Goal: Task Accomplishment & Management: Manage account settings

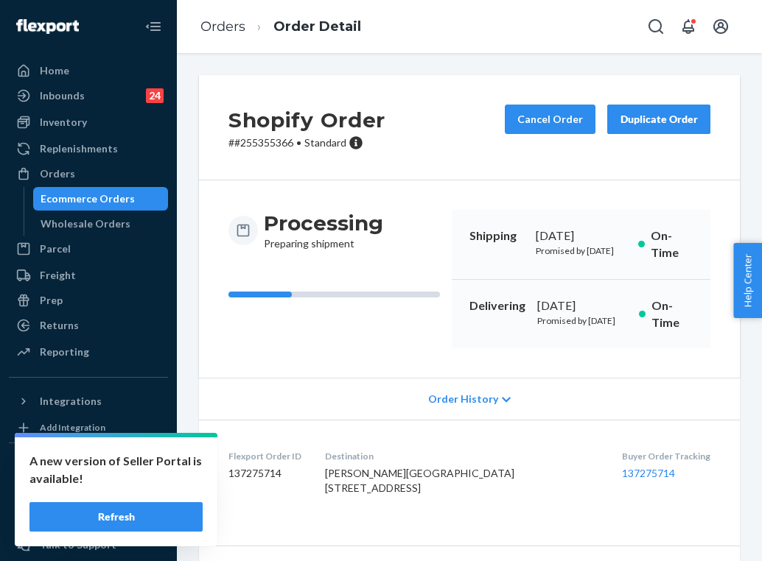
click at [137, 513] on button "Refresh" at bounding box center [115, 516] width 173 height 29
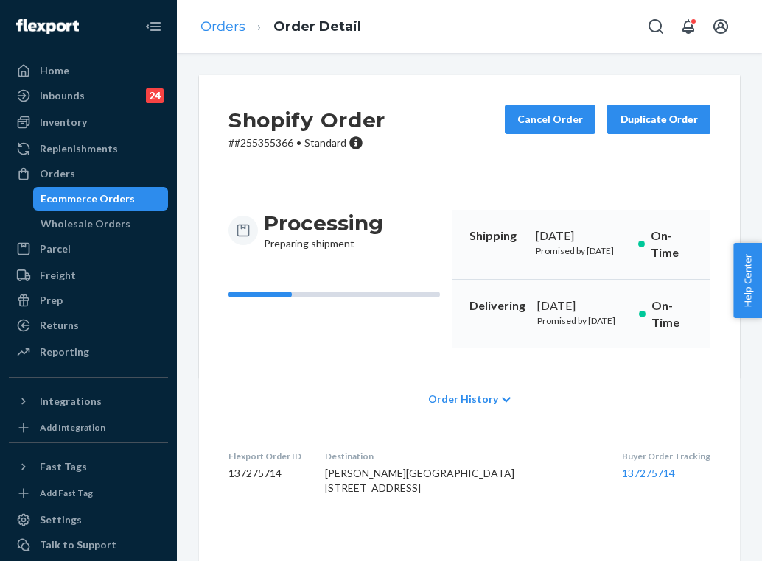
click at [228, 29] on link "Orders" at bounding box center [222, 26] width 45 height 16
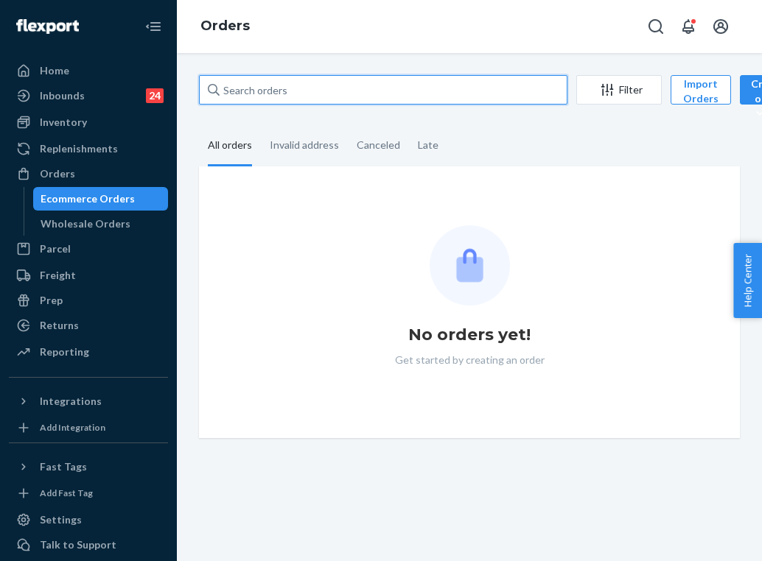
click at [309, 94] on input "text" at bounding box center [383, 89] width 368 height 29
paste input "255142026"
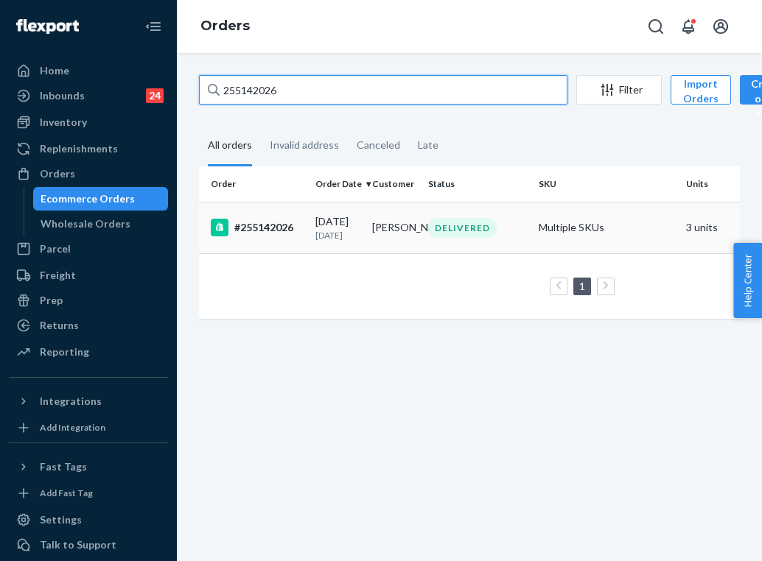
type input "255142026"
click at [388, 246] on td "Chrissi Taylor" at bounding box center [394, 228] width 57 height 52
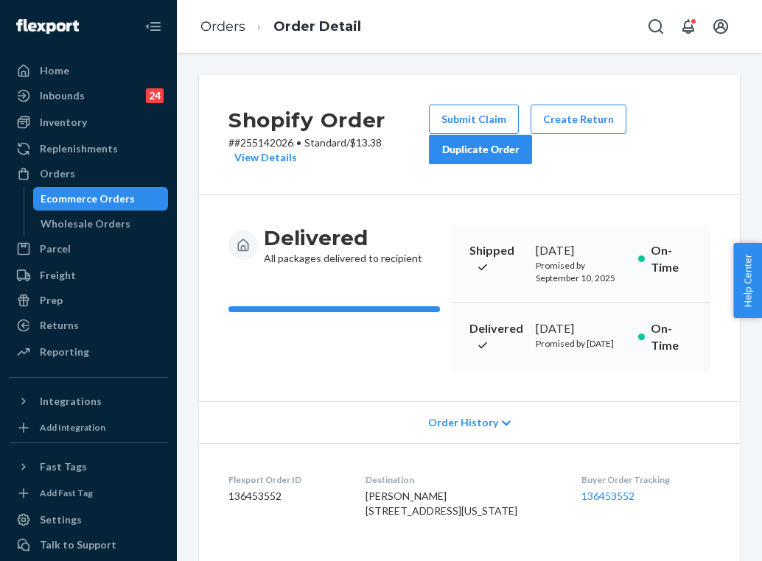
scroll to position [42, 0]
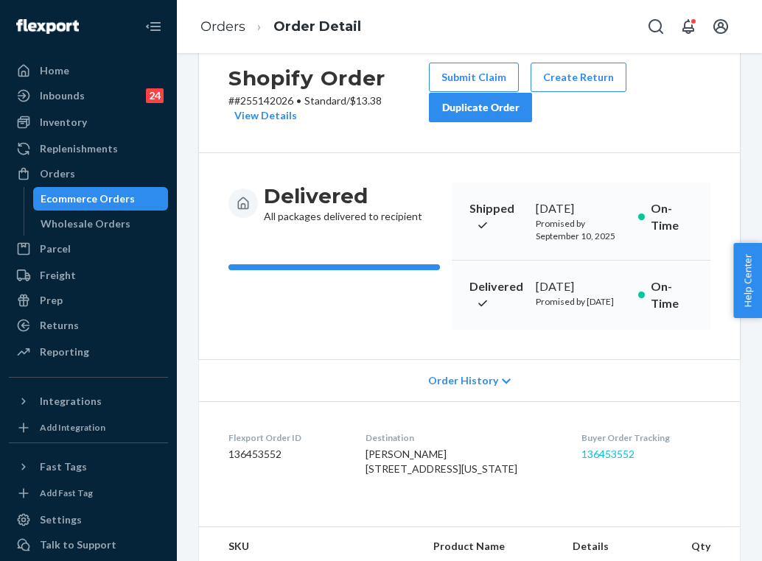
click at [629, 460] on link "136453552" at bounding box center [607, 454] width 53 height 13
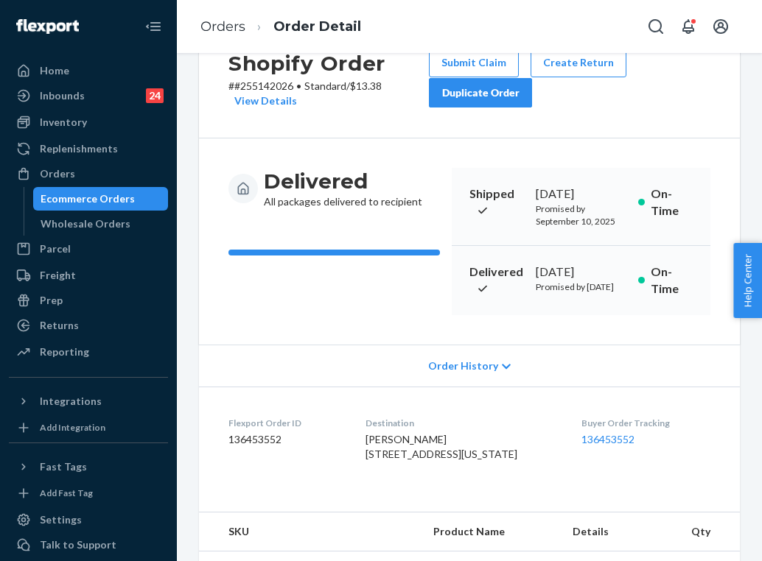
scroll to position [67, 0]
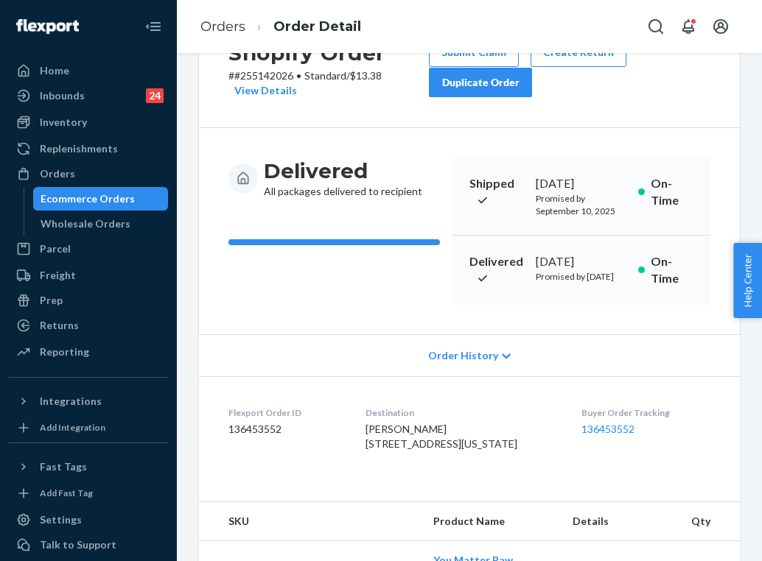
drag, startPoint x: 396, startPoint y: 505, endPoint x: 362, endPoint y: 484, distance: 40.3
click at [362, 484] on dl "Flexport Order ID 136453552 Destination Chrissi Taylor 1160 Forego Vw Apt 210 C…" at bounding box center [469, 431] width 541 height 110
copy span "1160 Forego Vw Apt 210 Colorado Springs, CO 80921-4300 US"
click at [234, 28] on link "Orders" at bounding box center [222, 26] width 45 height 16
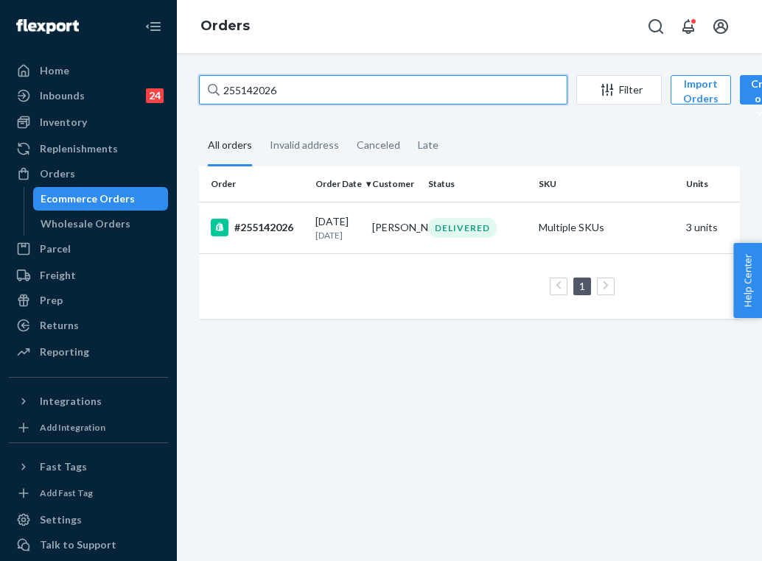
click at [312, 87] on input "255142026" at bounding box center [383, 89] width 368 height 29
paste input "3938142"
type input "253938142"
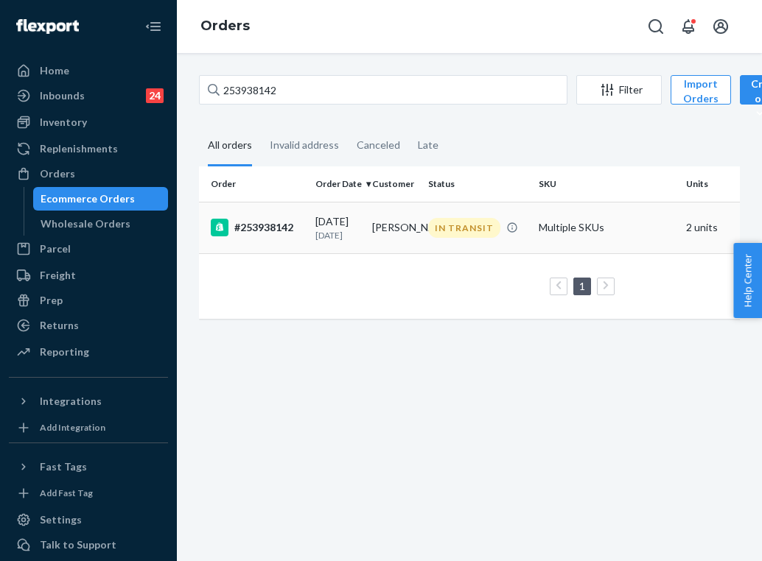
click at [366, 234] on td "Sandra Bebout" at bounding box center [394, 228] width 57 height 52
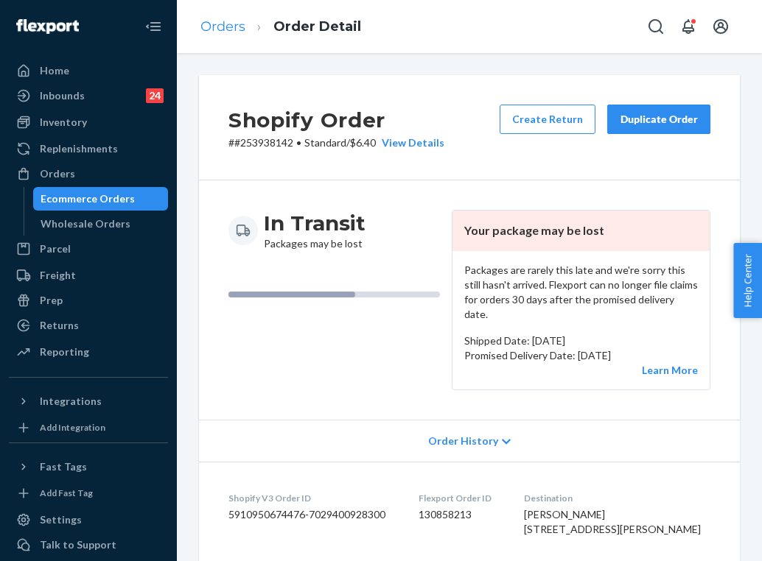
click at [228, 27] on link "Orders" at bounding box center [222, 26] width 45 height 16
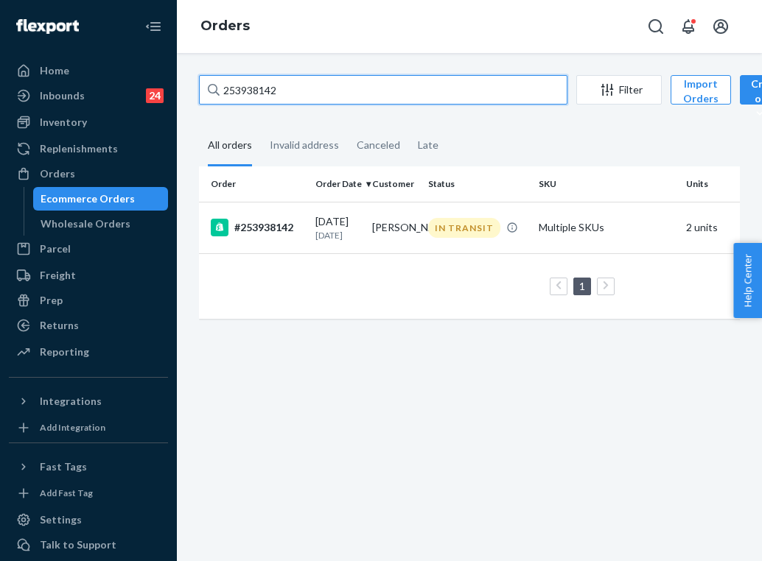
click at [321, 86] on input "253938142" at bounding box center [383, 89] width 368 height 29
paste input "4990455"
type input "254990455"
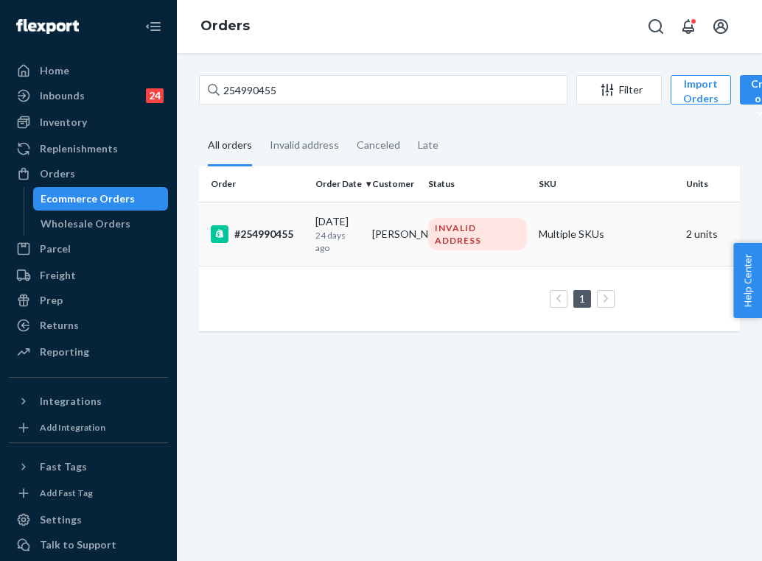
click at [378, 229] on td "Evelyn Hotaling" at bounding box center [394, 234] width 57 height 64
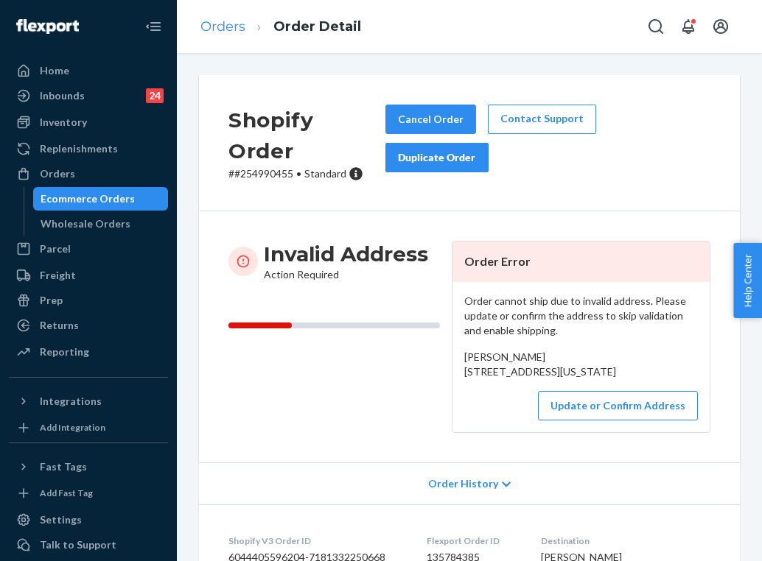
click at [238, 32] on link "Orders" at bounding box center [222, 26] width 45 height 16
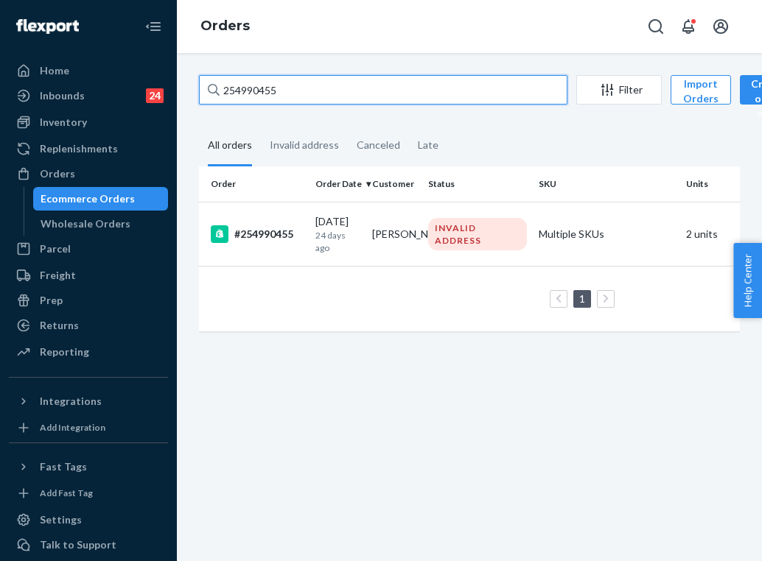
click at [288, 96] on input "254990455" at bounding box center [383, 89] width 368 height 29
paste input "5093103"
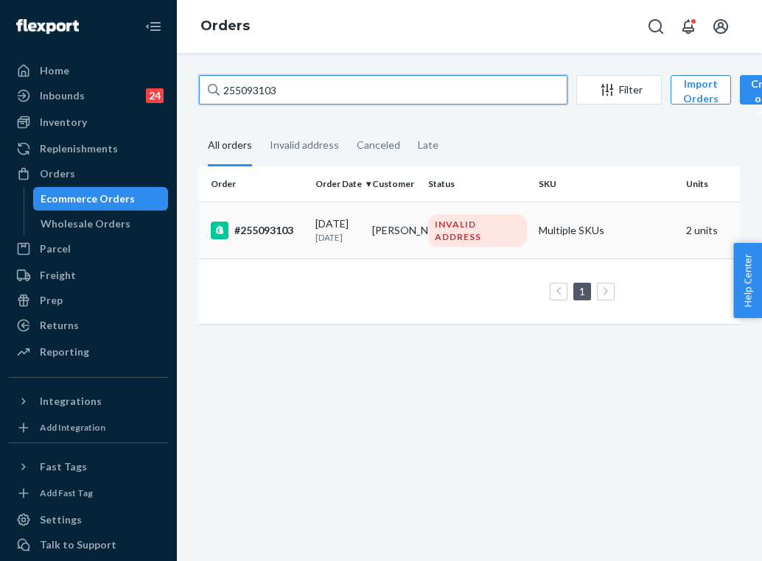
type input "255093103"
click at [416, 248] on td "Evelyn Hotaling" at bounding box center [394, 230] width 57 height 57
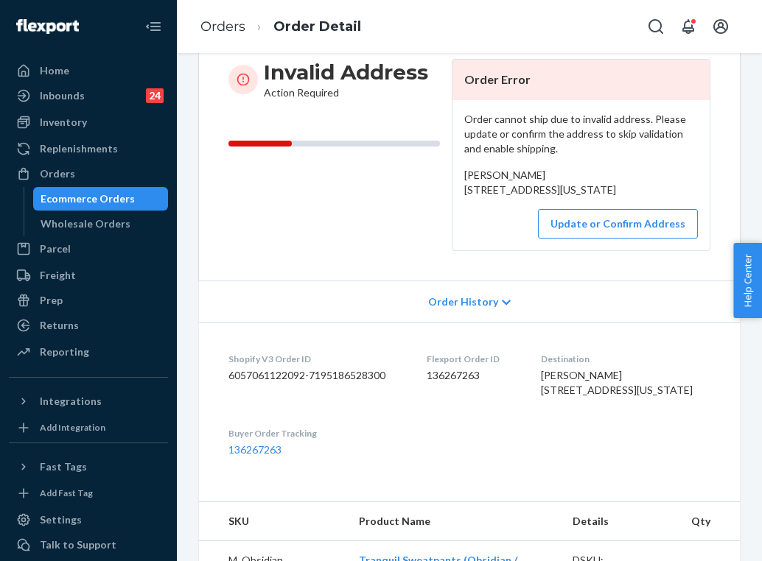
scroll to position [186, 0]
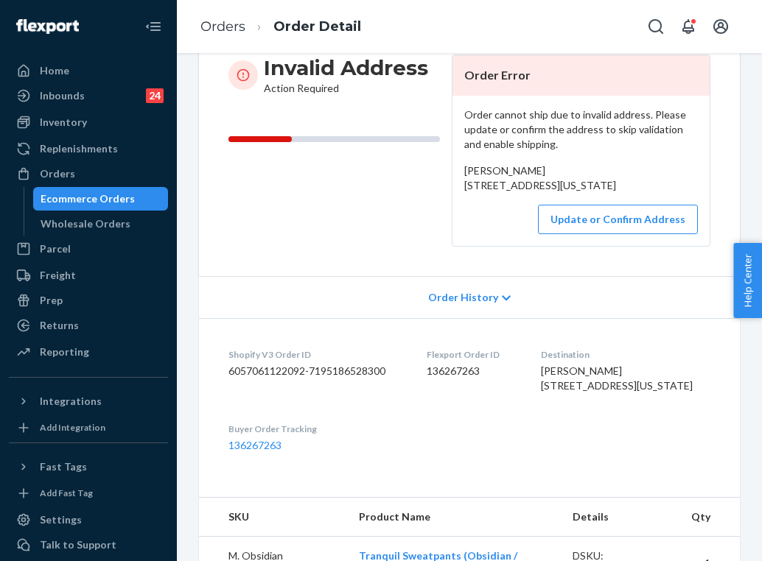
drag, startPoint x: 586, startPoint y: 413, endPoint x: 557, endPoint y: 379, distance: 43.9
click at [557, 379] on dl "Shopify V3 Order ID 6057061122092-7195186528300 Flexport Order ID 136267263 Des…" at bounding box center [469, 400] width 541 height 164
copy span "10010 CR-71B Camden, New York 13316 US"
click at [232, 27] on link "Orders" at bounding box center [222, 26] width 45 height 16
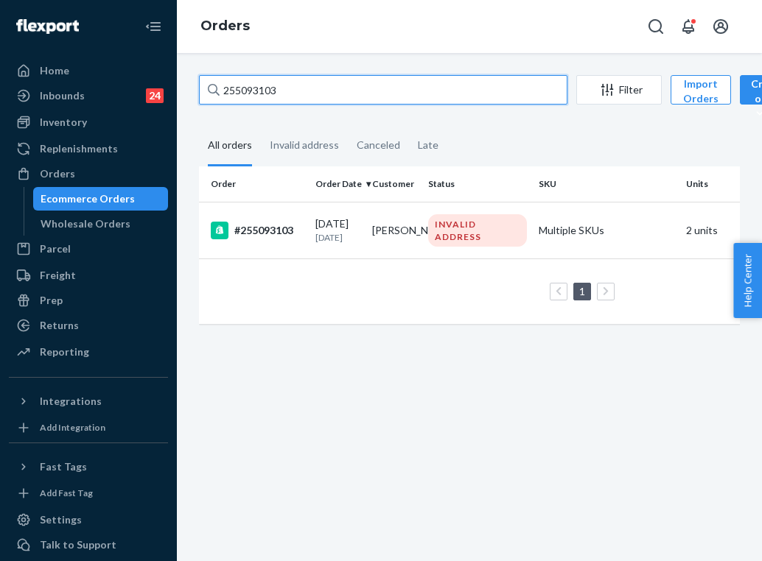
click at [310, 85] on input "255093103" at bounding box center [383, 89] width 368 height 29
paste input "193522"
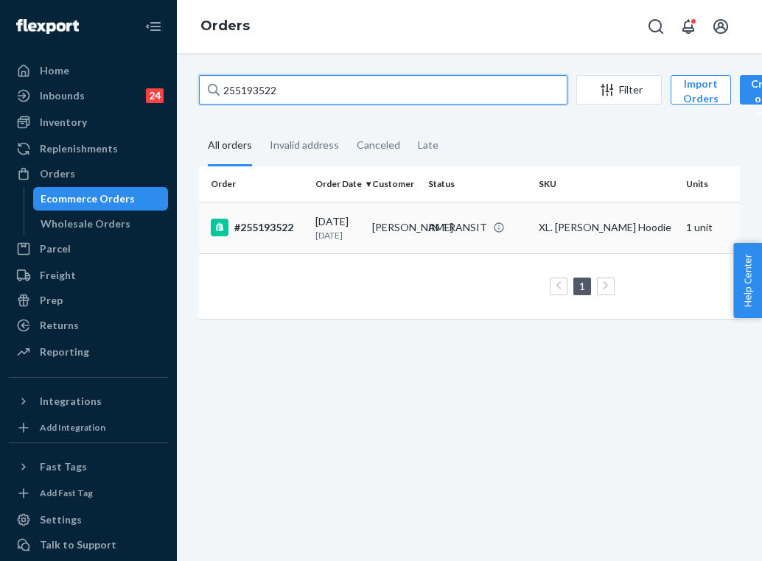
type input "255193522"
click at [407, 236] on td "Mercedes Gonzalez - Lanpher" at bounding box center [394, 228] width 57 height 52
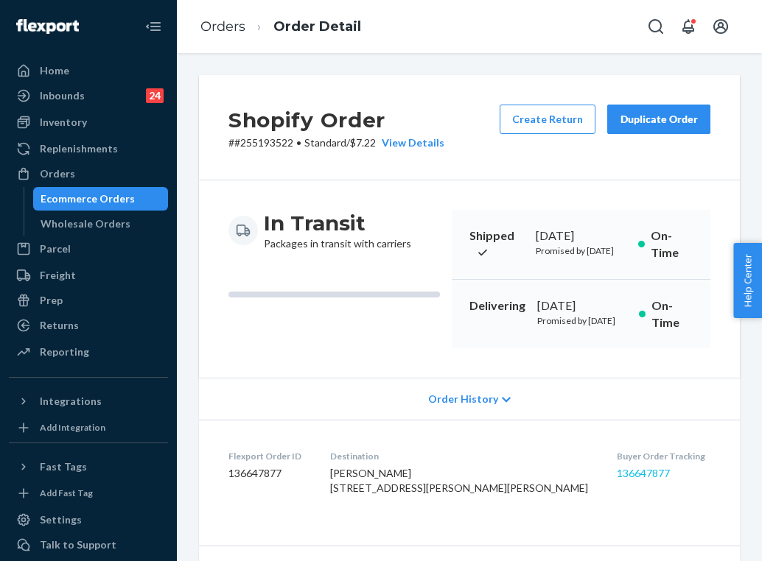
click at [617, 480] on link "136647877" at bounding box center [643, 473] width 53 height 13
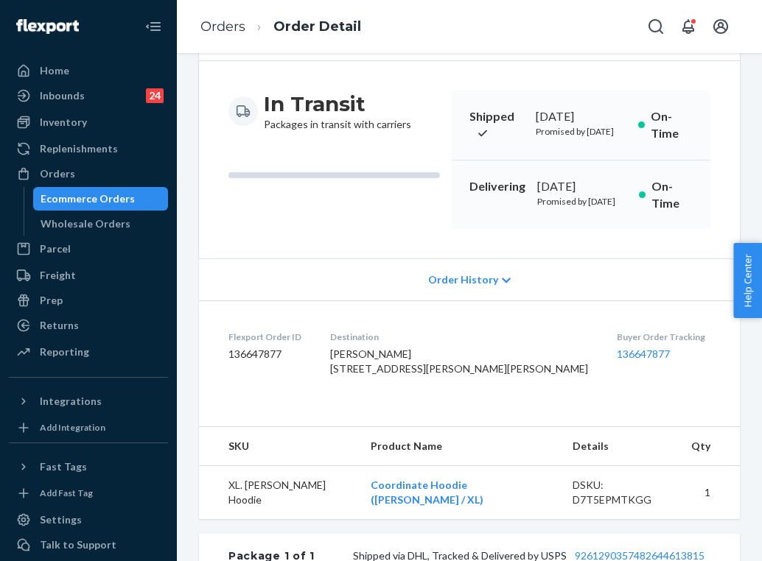
scroll to position [122, 0]
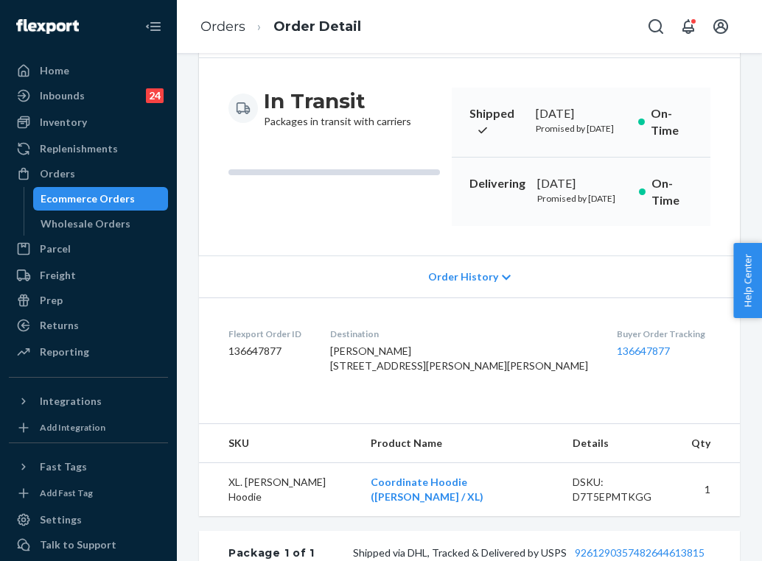
drag, startPoint x: 442, startPoint y: 448, endPoint x: 369, endPoint y: 411, distance: 81.7
click at [369, 408] on dl "Flexport Order ID 136647877 Destination Mercedes Gonzalez - Lanpher 1593 Hartwe…" at bounding box center [469, 353] width 541 height 110
copy span "1593 Hartwell Dr Carver, MN 55315-2202 US"
click at [236, 26] on link "Orders" at bounding box center [222, 26] width 45 height 16
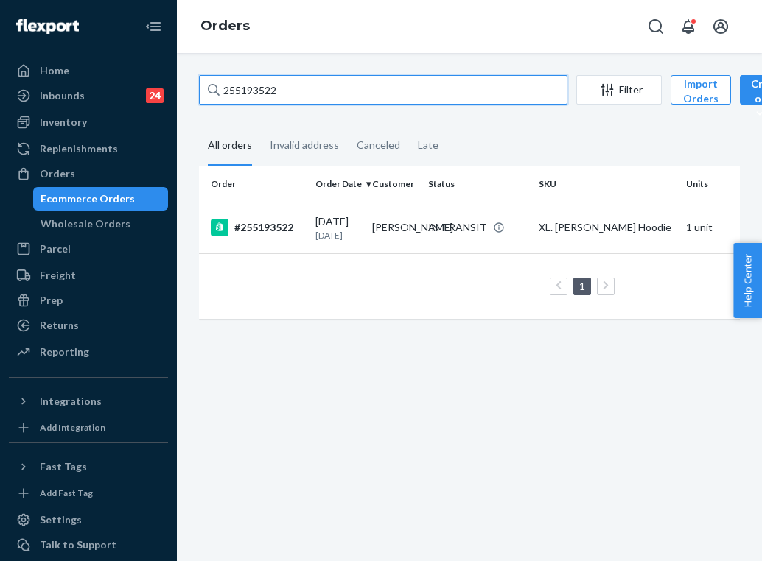
click at [327, 94] on input "255193522" at bounding box center [383, 89] width 368 height 29
paste input "67168"
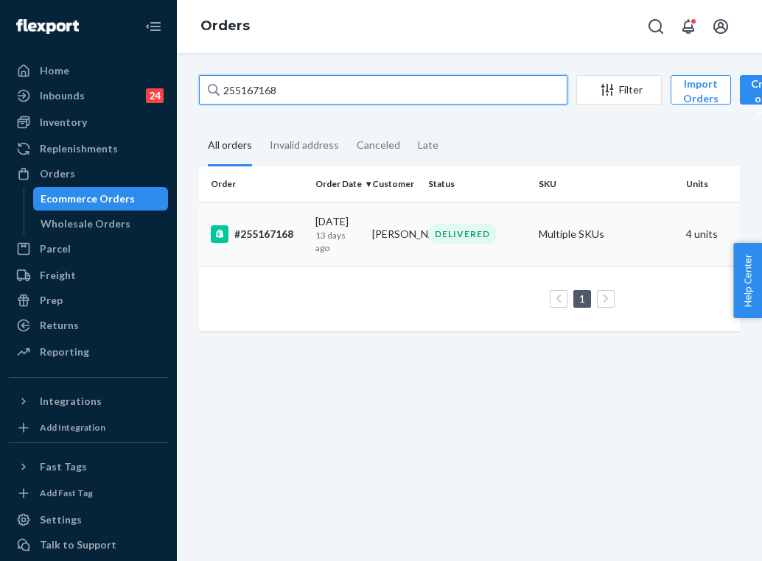
type input "255167168"
click at [360, 222] on div "09/12/2025 13 days ago" at bounding box center [337, 234] width 45 height 40
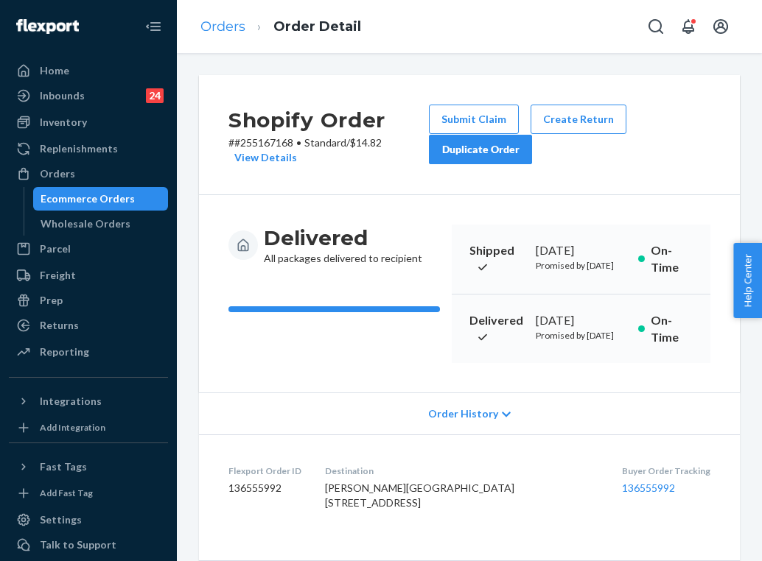
click at [233, 29] on link "Orders" at bounding box center [222, 26] width 45 height 16
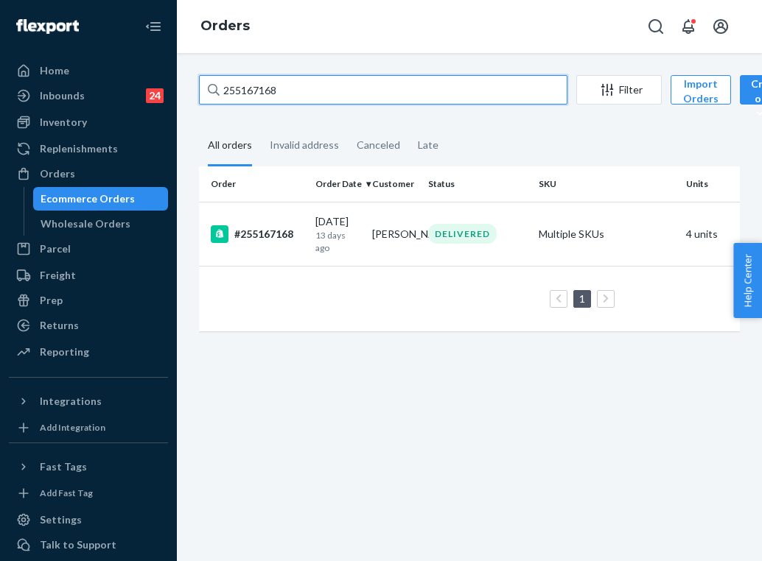
click at [294, 93] on input "255167168" at bounding box center [383, 89] width 368 height 29
paste input "96547"
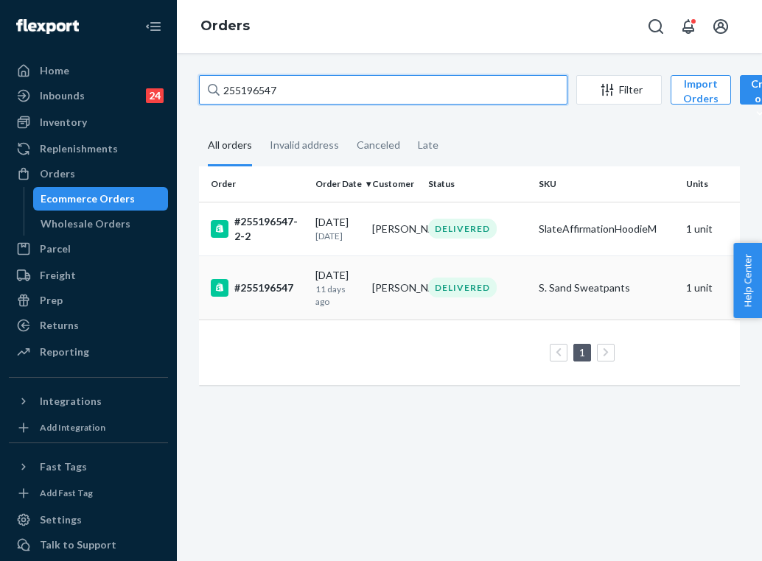
type input "255196547"
click at [559, 299] on td "S. Sand Sweatpants" at bounding box center [606, 288] width 147 height 64
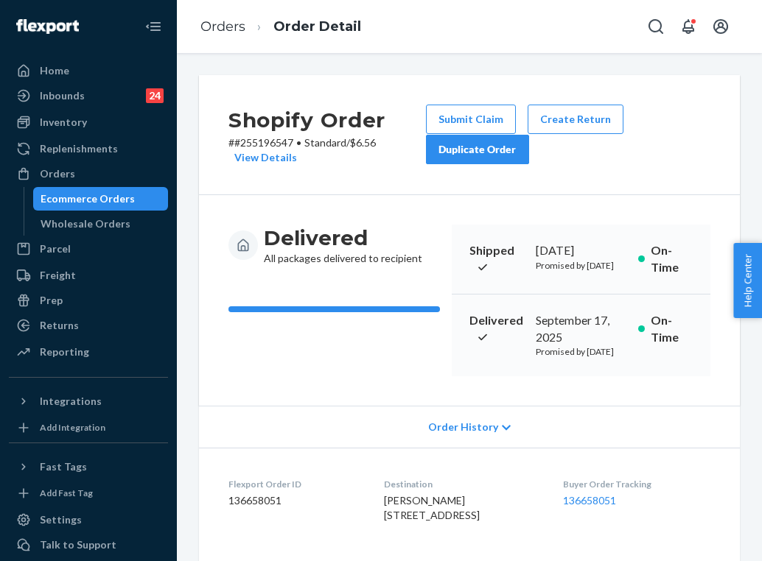
click at [495, 157] on button "Duplicate Order" at bounding box center [477, 149] width 103 height 29
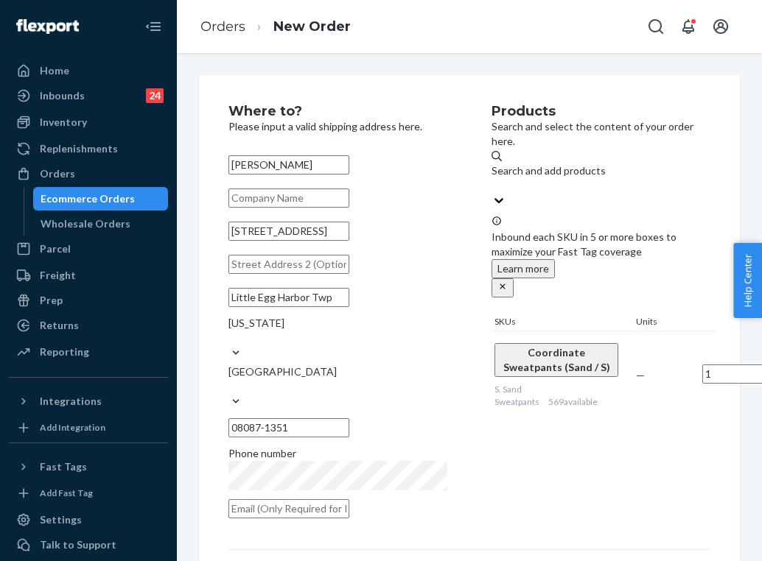
click at [278, 241] on input "947 Center St" at bounding box center [288, 231] width 121 height 19
paste input "centet st, Little Egg Harbor, NJ 08087"
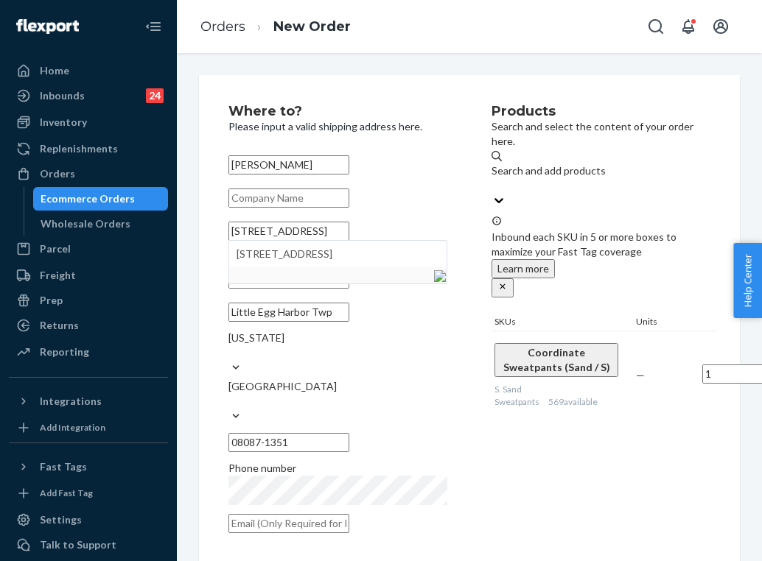
type input "947 centet st, Little Egg Harbor, NJ 08087"
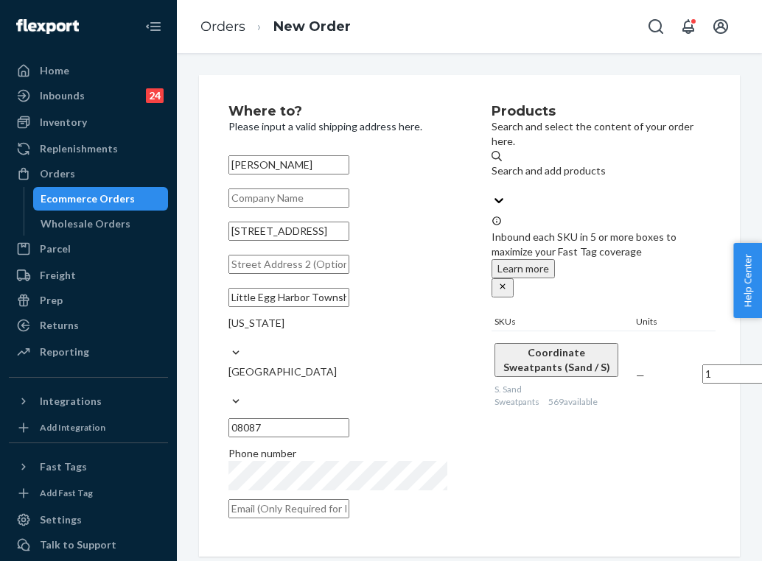
click at [575, 438] on div "Products Search and select the content of your order here. Search and add produ…" at bounding box center [603, 316] width 224 height 423
click at [541, 425] on div "Products Search and select the content of your order here. Search and add produ…" at bounding box center [603, 316] width 224 height 423
click at [592, 432] on div "Products Search and select the content of your order here. Search and add produ…" at bounding box center [603, 316] width 224 height 423
paste input "asorrentino1204@gmail.com"
type input "asorrentino1204@gmail.com"
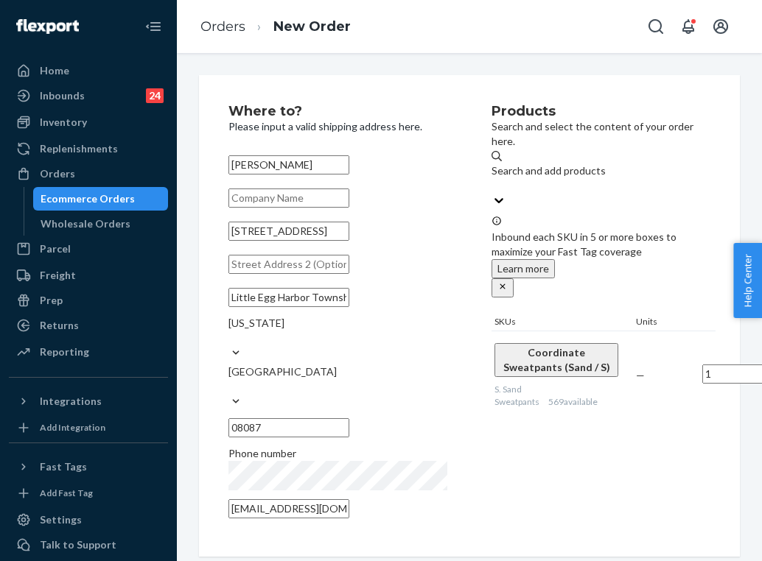
click at [541, 443] on div "Products Search and select the content of your order here. Search and add produ…" at bounding box center [603, 316] width 224 height 423
click at [573, 485] on div "Products Search and select the content of your order here. Search and add produ…" at bounding box center [603, 316] width 224 height 423
